Goal: Transaction & Acquisition: Purchase product/service

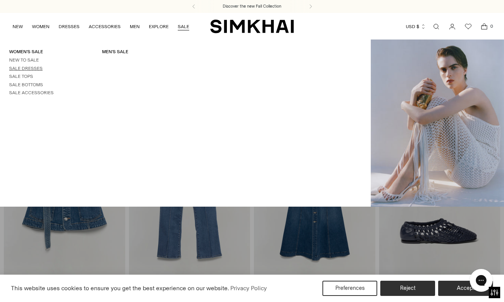
click at [30, 68] on link "Sale Dresses" at bounding box center [25, 68] width 33 height 5
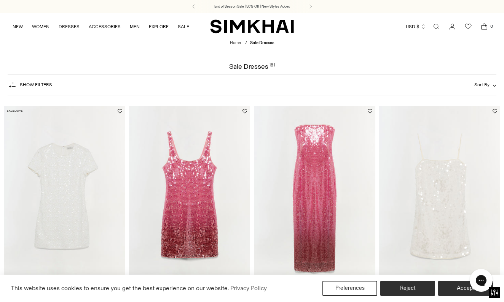
click at [40, 85] on span "Show Filters" at bounding box center [36, 84] width 32 height 5
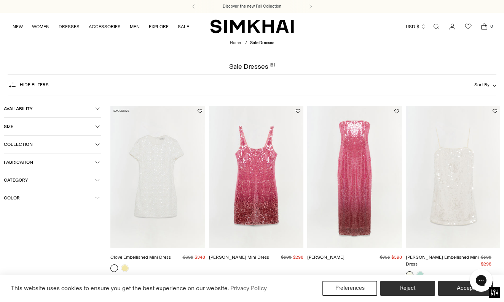
click at [97, 181] on icon "button" at bounding box center [97, 180] width 5 height 5
click at [100, 162] on button "Fabrication" at bounding box center [52, 162] width 97 height 17
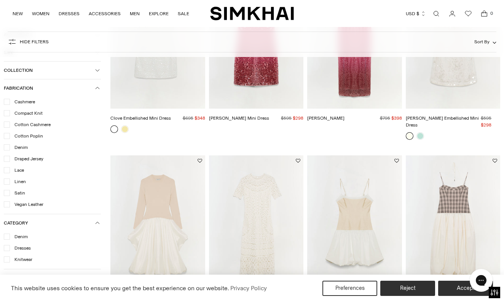
scroll to position [140, 0]
click at [30, 249] on span "Dresses" at bounding box center [20, 248] width 21 height 7
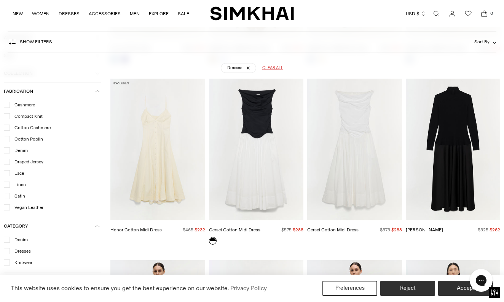
scroll to position [7113, 0]
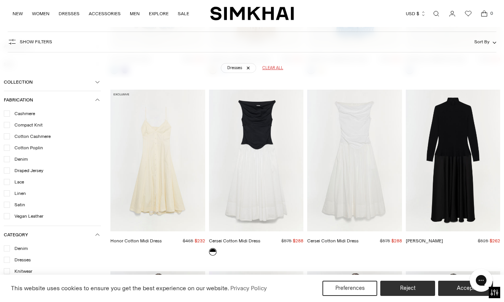
click at [0, 0] on img "Cersei Cotton Midi Dress" at bounding box center [0, 0] width 0 height 0
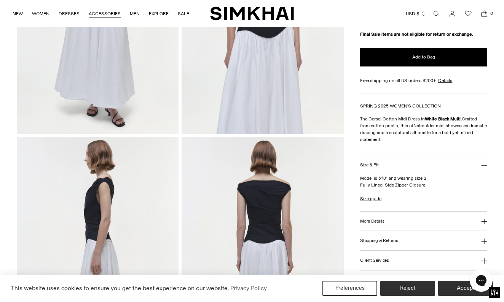
scroll to position [161, 0]
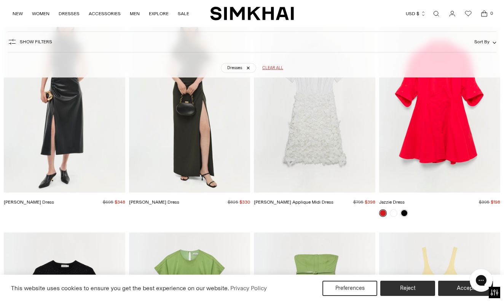
scroll to position [7600, 0]
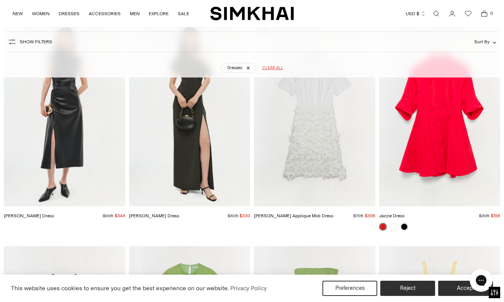
click at [0, 0] on img "Burke Dress" at bounding box center [0, 0] width 0 height 0
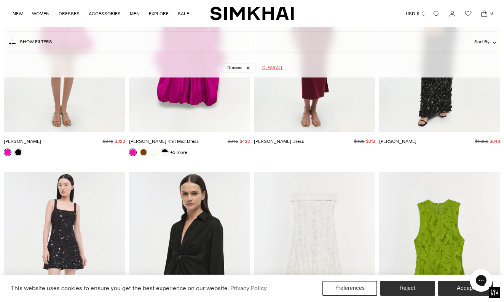
scroll to position [9003, 0]
